Goal: Find specific page/section: Find specific page/section

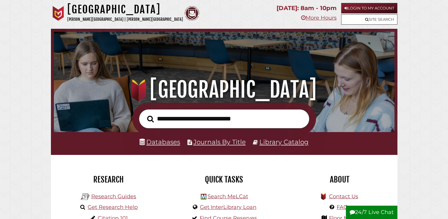
scroll to position [113, 338]
click at [361, 6] on link "Login to My Account" at bounding box center [369, 8] width 56 height 10
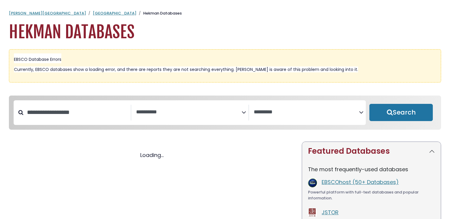
select select "Database Subject Filter"
select select "Database Vendors Filter"
select select "Database Subject Filter"
select select "Database Vendors Filter"
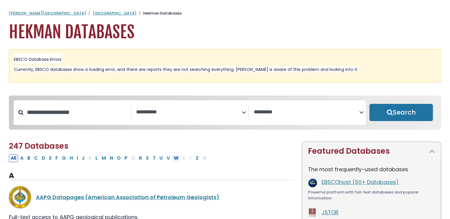
click at [173, 157] on button "W" at bounding box center [176, 158] width 8 height 8
select select "Database Subject Filter"
select select "Database Vendors Filter"
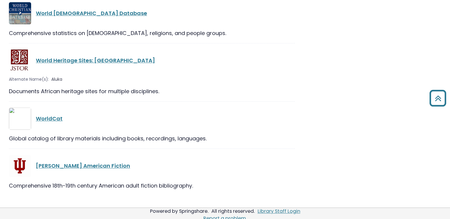
scroll to position [326, 0]
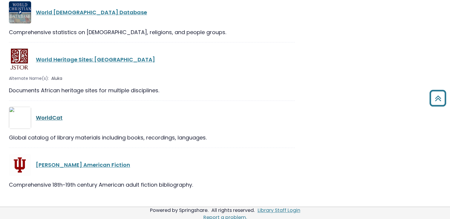
click at [52, 119] on link "WorldCat" at bounding box center [49, 117] width 27 height 7
